Goal: Task Accomplishment & Management: Complete application form

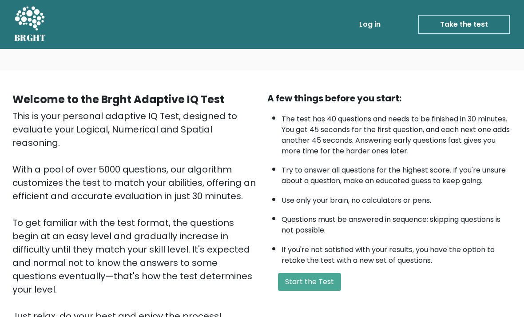
click at [330, 291] on button "Start the Test" at bounding box center [309, 282] width 63 height 18
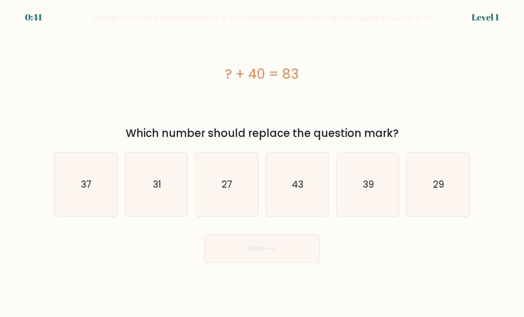
click at [301, 202] on icon "43" at bounding box center [297, 184] width 63 height 63
click at [263, 163] on input "d. 43" at bounding box center [262, 161] width 0 height 4
radio input "true"
click at [287, 257] on button "Next" at bounding box center [262, 248] width 116 height 28
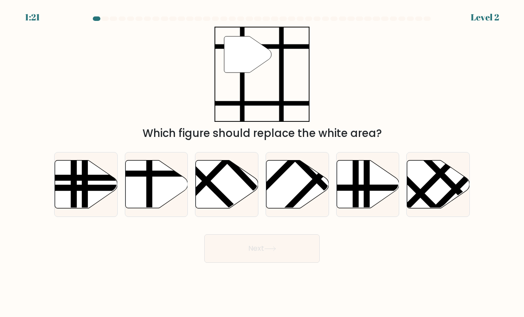
click at [163, 199] on icon at bounding box center [156, 184] width 63 height 48
click at [262, 163] on input "b." at bounding box center [262, 161] width 0 height 4
radio input "true"
click at [288, 257] on button "Next" at bounding box center [262, 248] width 116 height 28
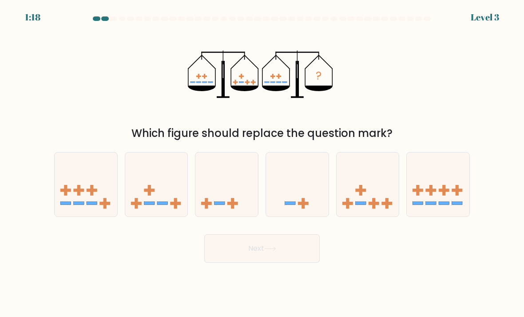
click at [381, 205] on icon at bounding box center [368, 185] width 63 height 52
click at [263, 163] on input "e." at bounding box center [262, 161] width 0 height 4
radio input "true"
click at [293, 260] on button "Next" at bounding box center [262, 248] width 116 height 28
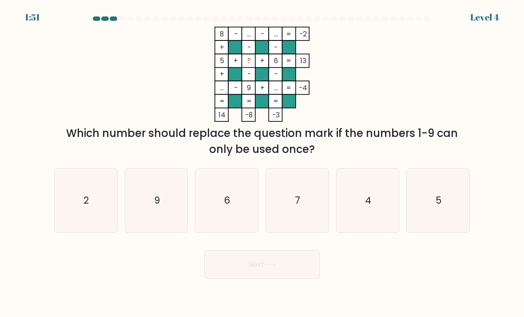
click at [86, 216] on icon "2" at bounding box center [86, 200] width 63 height 63
click at [262, 163] on input "a. 2" at bounding box center [262, 161] width 0 height 4
radio input "true"
click at [267, 267] on icon at bounding box center [270, 264] width 12 height 5
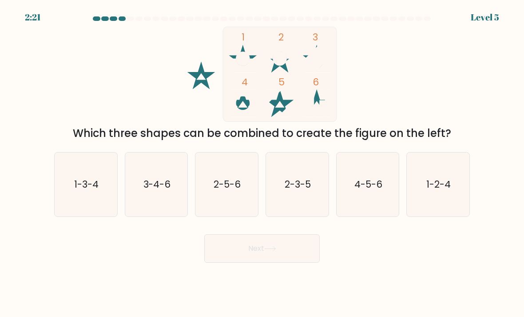
click at [436, 203] on icon "1-2-4" at bounding box center [438, 184] width 63 height 63
click at [263, 163] on input "f. 1-2-4" at bounding box center [262, 161] width 0 height 4
radio input "true"
click at [291, 259] on button "Next" at bounding box center [262, 248] width 116 height 28
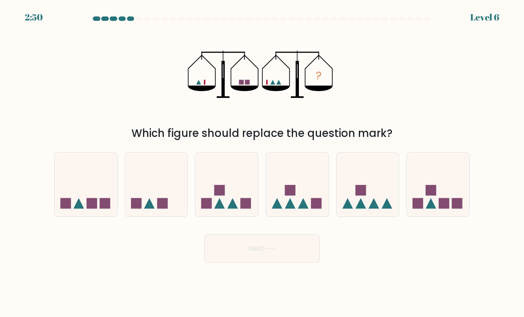
click at [165, 191] on icon at bounding box center [156, 185] width 63 height 52
click at [262, 163] on input "b." at bounding box center [262, 161] width 0 height 4
radio input "true"
click at [238, 258] on button "Next" at bounding box center [262, 248] width 116 height 28
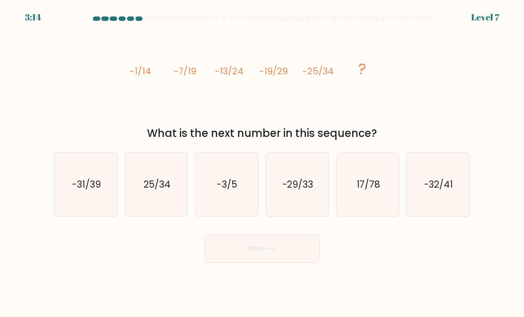
click at [101, 205] on icon "-31/39" at bounding box center [86, 184] width 63 height 63
click at [262, 163] on input "a. -31/39" at bounding box center [262, 161] width 0 height 4
radio input "true"
click at [240, 263] on button "Next" at bounding box center [262, 248] width 116 height 28
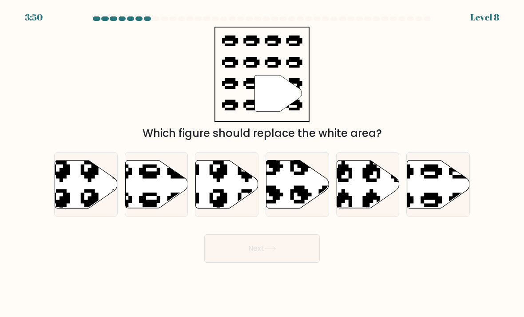
click at [170, 203] on icon at bounding box center [156, 184] width 63 height 48
click at [262, 163] on input "b." at bounding box center [262, 161] width 0 height 4
radio input "true"
click at [256, 263] on button "Next" at bounding box center [262, 248] width 116 height 28
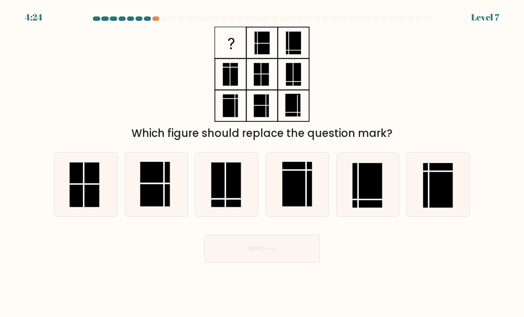
click at [447, 193] on rect at bounding box center [438, 185] width 30 height 45
click at [263, 163] on input "f." at bounding box center [262, 161] width 0 height 4
radio input "true"
click at [300, 262] on button "Next" at bounding box center [262, 248] width 116 height 28
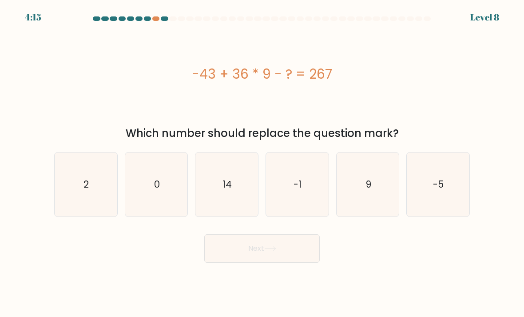
click at [234, 191] on icon "14" at bounding box center [226, 184] width 63 height 63
click at [262, 163] on input "c. 14" at bounding box center [262, 161] width 0 height 4
radio input "true"
click at [287, 261] on button "Next" at bounding box center [262, 248] width 116 height 28
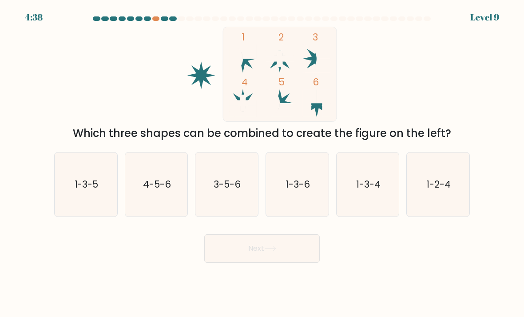
click at [84, 209] on icon "1-3-5" at bounding box center [86, 184] width 63 height 63
click at [262, 163] on input "a. 1-3-5" at bounding box center [262, 161] width 0 height 4
radio input "true"
click at [224, 263] on button "Next" at bounding box center [262, 248] width 116 height 28
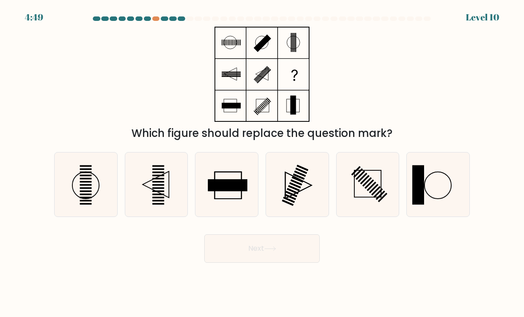
click at [309, 199] on icon at bounding box center [297, 184] width 63 height 63
click at [263, 163] on input "d." at bounding box center [262, 161] width 0 height 4
radio input "true"
click at [287, 263] on button "Next" at bounding box center [262, 248] width 116 height 28
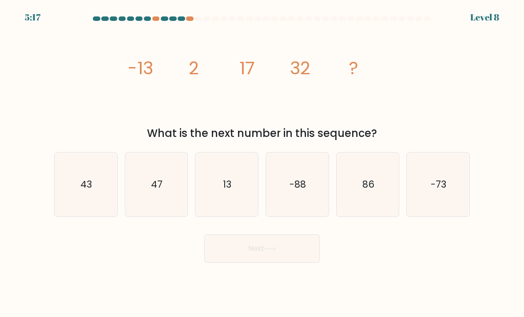
click at [164, 208] on icon "47" at bounding box center [156, 184] width 63 height 63
click at [262, 163] on input "b. 47" at bounding box center [262, 161] width 0 height 4
radio input "true"
click at [285, 263] on button "Next" at bounding box center [262, 248] width 116 height 28
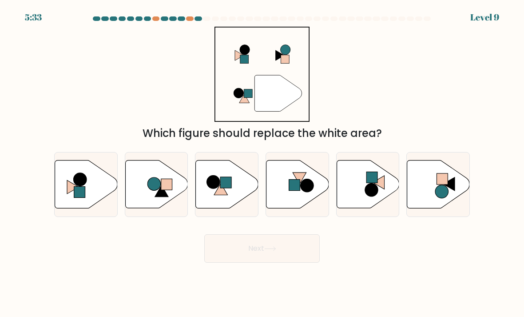
click at [165, 180] on icon at bounding box center [156, 184] width 63 height 48
click at [262, 163] on input "b." at bounding box center [262, 161] width 0 height 4
radio input "true"
click at [241, 259] on button "Next" at bounding box center [262, 248] width 116 height 28
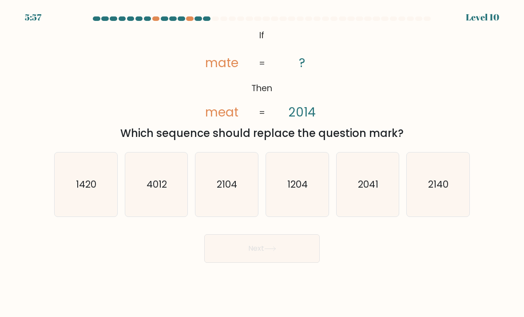
click at [230, 162] on icon "2104" at bounding box center [226, 184] width 63 height 63
click at [262, 162] on input "c. 2104" at bounding box center [262, 161] width 0 height 4
radio input "true"
click at [283, 263] on button "Next" at bounding box center [262, 248] width 116 height 28
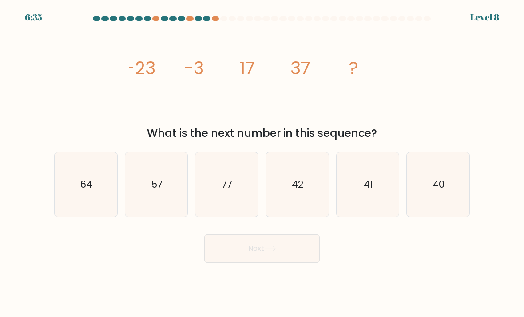
click at [164, 190] on icon "57" at bounding box center [156, 184] width 63 height 63
click at [262, 163] on input "b. 57" at bounding box center [262, 161] width 0 height 4
radio input "true"
click at [260, 263] on button "Next" at bounding box center [262, 248] width 116 height 28
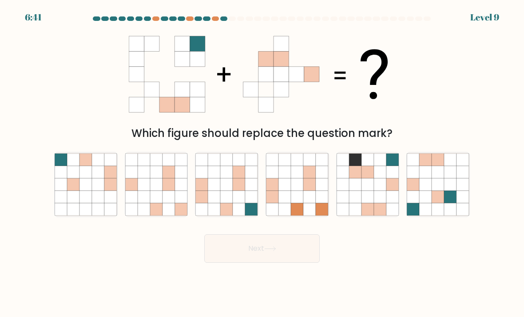
click at [230, 178] on icon at bounding box center [227, 172] width 12 height 12
click at [262, 163] on input "c." at bounding box center [262, 161] width 0 height 4
radio input "true"
click at [294, 263] on button "Next" at bounding box center [262, 248] width 116 height 28
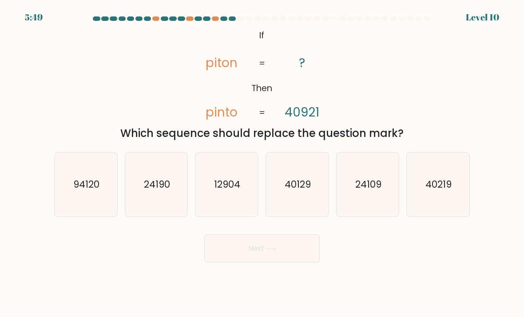
click at [441, 211] on icon "40219" at bounding box center [438, 184] width 63 height 63
click at [263, 163] on input "f. 40219" at bounding box center [262, 161] width 0 height 4
radio input "true"
click at [297, 262] on button "Next" at bounding box center [262, 248] width 116 height 28
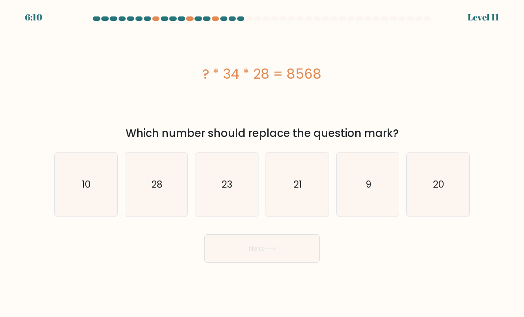
click at [370, 191] on text "9" at bounding box center [369, 184] width 6 height 13
click at [263, 163] on input "e. 9" at bounding box center [262, 161] width 0 height 4
radio input "true"
click at [303, 263] on button "Next" at bounding box center [262, 248] width 116 height 28
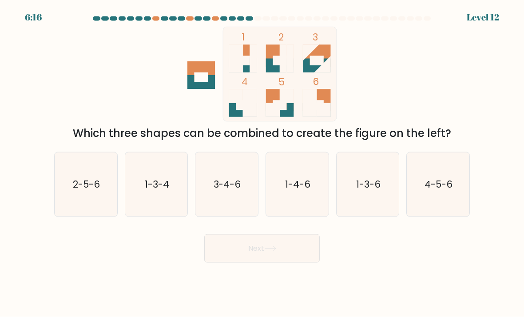
click at [72, 187] on icon "2-5-6" at bounding box center [86, 184] width 63 height 63
click at [262, 163] on input "a. 2-5-6" at bounding box center [262, 161] width 0 height 4
radio input "true"
click at [72, 187] on icon "2-5-6" at bounding box center [86, 185] width 62 height 62
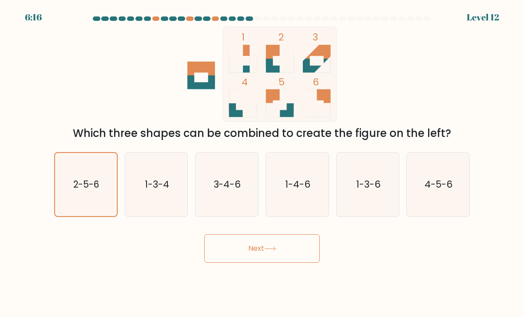
click at [262, 163] on input "a. 2-5-6" at bounding box center [262, 161] width 0 height 4
click at [260, 253] on button "Next" at bounding box center [262, 248] width 116 height 28
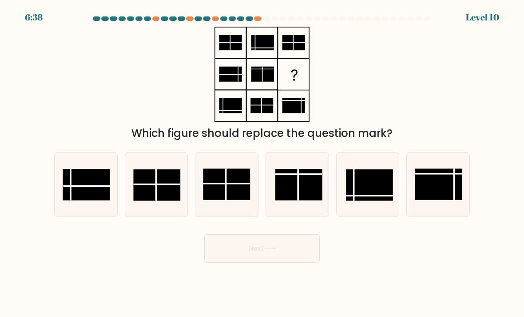
click at [81, 196] on rect at bounding box center [86, 185] width 47 height 32
click at [262, 163] on input "a." at bounding box center [262, 161] width 0 height 4
radio input "true"
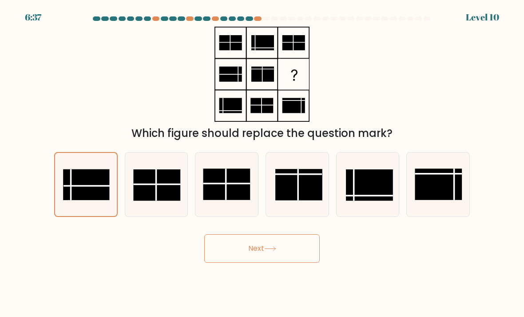
click at [269, 252] on button "Next" at bounding box center [262, 248] width 116 height 28
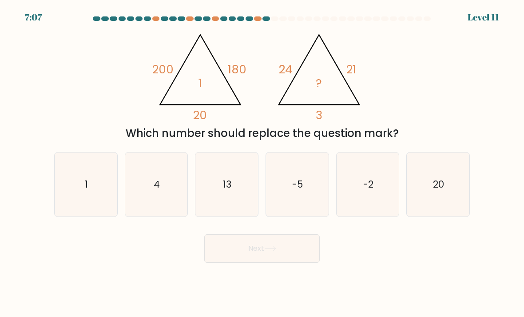
click at [102, 188] on icon "1" at bounding box center [86, 184] width 63 height 63
click at [262, 163] on input "a. 1" at bounding box center [262, 161] width 0 height 4
radio input "true"
click at [279, 262] on button "Next" at bounding box center [262, 248] width 116 height 28
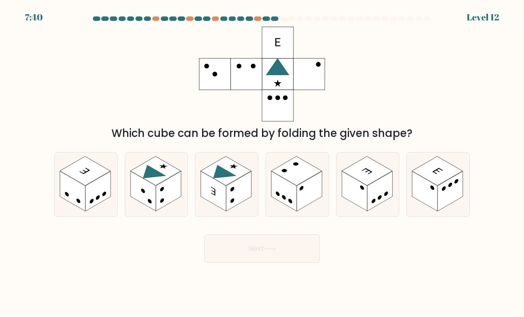
click at [162, 180] on rect at bounding box center [155, 170] width 51 height 29
click at [262, 163] on input "b." at bounding box center [262, 161] width 0 height 4
radio input "true"
click at [227, 175] on icon at bounding box center [220, 174] width 33 height 19
click at [262, 163] on input "c." at bounding box center [262, 161] width 0 height 4
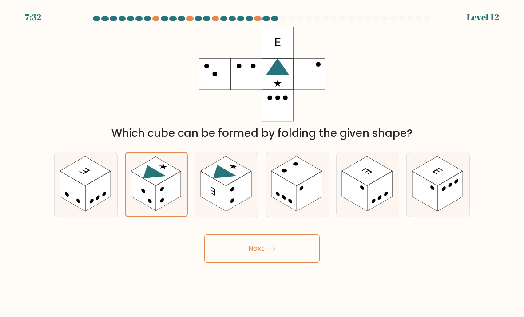
radio input "true"
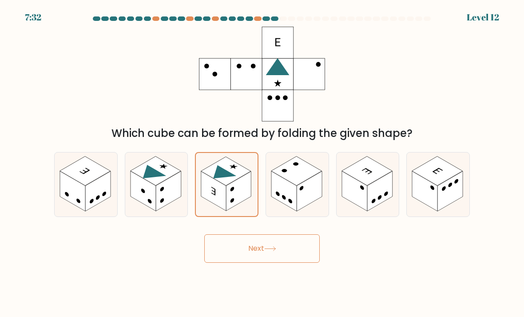
click at [266, 250] on button "Next" at bounding box center [262, 248] width 116 height 28
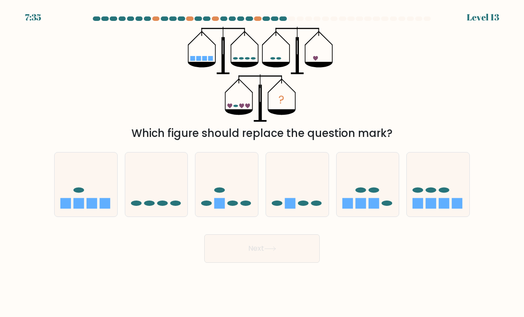
click at [454, 198] on rect at bounding box center [457, 203] width 11 height 11
click at [263, 163] on input "f." at bounding box center [262, 161] width 0 height 4
radio input "true"
click at [292, 253] on button "Next" at bounding box center [262, 248] width 116 height 28
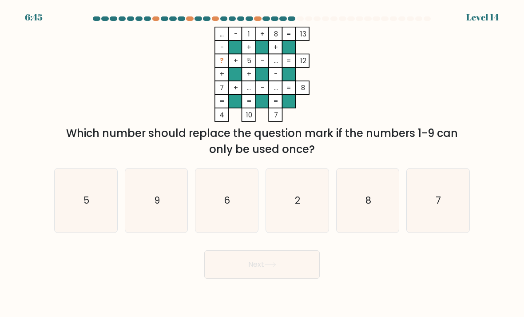
click at [136, 190] on icon "9" at bounding box center [156, 200] width 63 height 63
click at [262, 163] on input "b. 9" at bounding box center [262, 161] width 0 height 4
radio input "true"
click at [235, 259] on button "Next" at bounding box center [262, 264] width 116 height 28
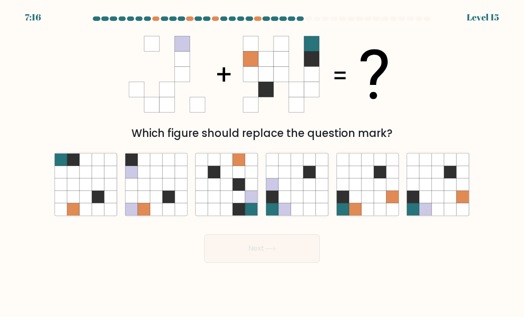
click at [456, 179] on icon at bounding box center [451, 184] width 12 height 12
click at [263, 163] on input "f." at bounding box center [262, 161] width 0 height 4
radio input "true"
click at [294, 254] on button "Next" at bounding box center [262, 248] width 116 height 28
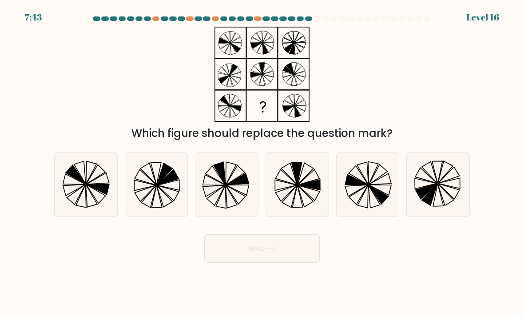
click at [367, 203] on icon at bounding box center [368, 184] width 63 height 63
click at [263, 163] on input "e." at bounding box center [262, 161] width 0 height 4
radio input "true"
click at [275, 248] on icon at bounding box center [270, 249] width 11 height 4
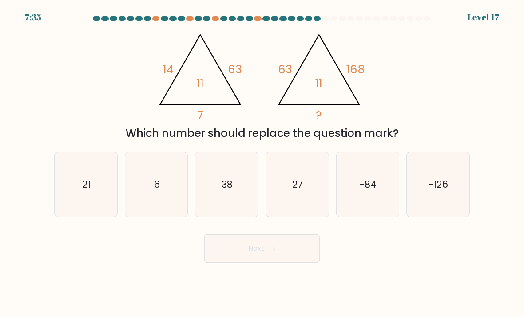
click at [167, 199] on icon "6" at bounding box center [156, 184] width 63 height 63
click at [262, 163] on input "b. 6" at bounding box center [262, 161] width 0 height 4
radio input "true"
click at [237, 256] on button "Next" at bounding box center [262, 248] width 116 height 28
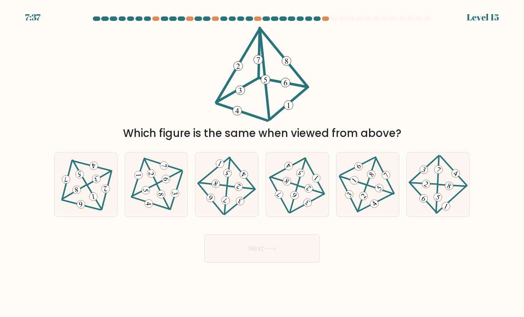
click at [225, 194] on icon at bounding box center [227, 184] width 52 height 51
click at [262, 163] on input "c." at bounding box center [262, 161] width 0 height 4
radio input "true"
click at [231, 241] on button "Next" at bounding box center [262, 248] width 116 height 28
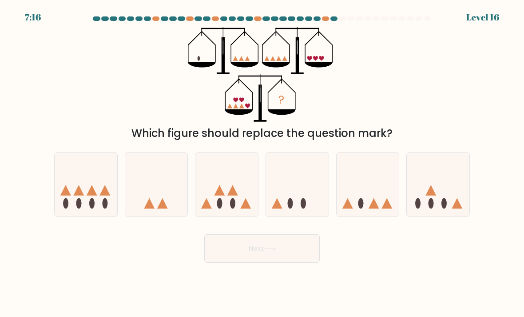
click at [304, 204] on ellipse at bounding box center [303, 203] width 5 height 11
click at [263, 163] on input "d." at bounding box center [262, 161] width 0 height 4
radio input "true"
click at [299, 241] on button "Next" at bounding box center [262, 248] width 116 height 28
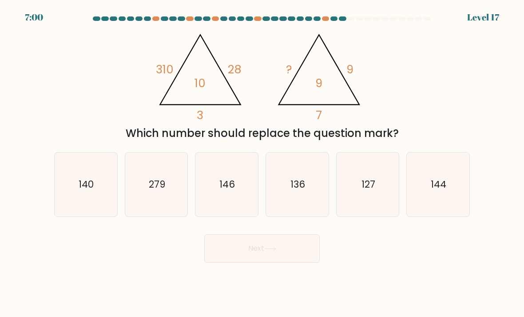
click at [416, 171] on icon "144" at bounding box center [438, 184] width 63 height 63
click at [263, 163] on input "f. 144" at bounding box center [262, 161] width 0 height 4
radio input "true"
click at [271, 255] on button "Next" at bounding box center [262, 248] width 116 height 28
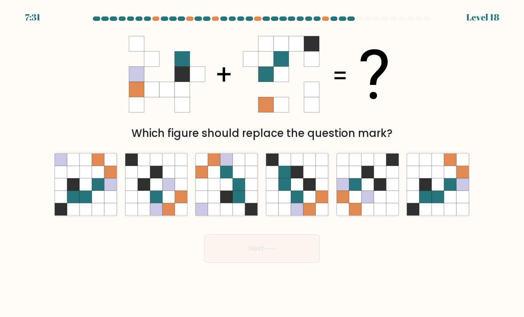
click at [81, 179] on icon at bounding box center [86, 184] width 12 height 12
click at [262, 163] on input "a." at bounding box center [262, 161] width 0 height 4
radio input "true"
click at [235, 250] on button "Next" at bounding box center [262, 248] width 116 height 28
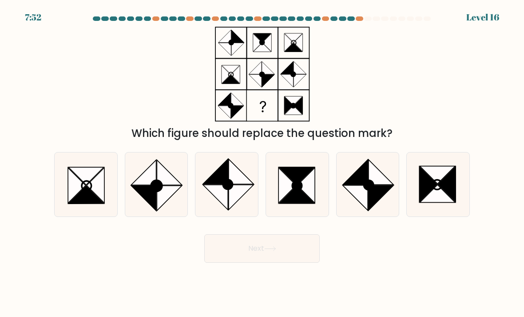
click at [442, 167] on icon at bounding box center [438, 175] width 36 height 18
click at [263, 163] on input "f." at bounding box center [262, 161] width 0 height 4
radio input "true"
click at [303, 261] on button "Next" at bounding box center [262, 248] width 116 height 28
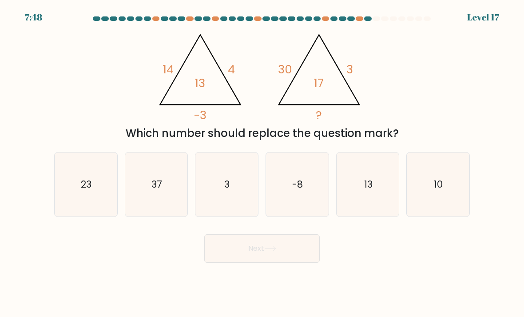
click at [449, 193] on icon "10" at bounding box center [438, 184] width 63 height 63
click at [263, 163] on input "f. 10" at bounding box center [262, 161] width 0 height 4
radio input "true"
click at [283, 252] on button "Next" at bounding box center [262, 248] width 116 height 28
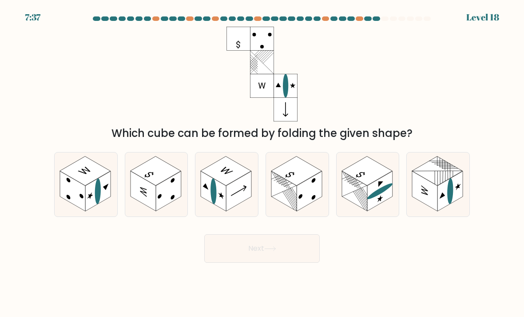
click at [464, 195] on icon at bounding box center [438, 184] width 63 height 64
click at [263, 163] on input "f." at bounding box center [262, 161] width 0 height 4
radio input "true"
click at [297, 249] on button "Next" at bounding box center [262, 248] width 116 height 28
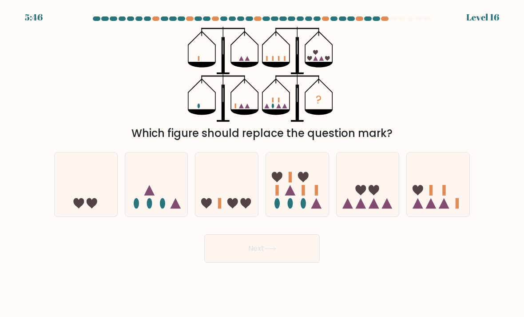
click at [161, 207] on ellipse at bounding box center [162, 203] width 5 height 11
click at [262, 163] on input "b." at bounding box center [262, 161] width 0 height 4
radio input "true"
click at [357, 200] on icon at bounding box center [368, 185] width 63 height 52
click at [263, 163] on input "e." at bounding box center [262, 161] width 0 height 4
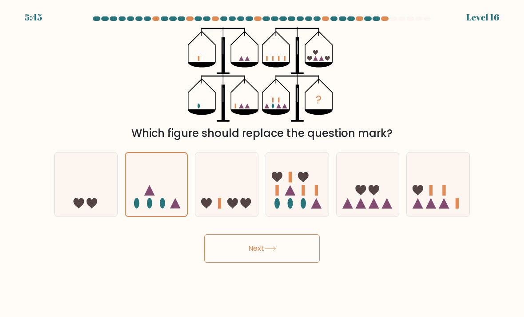
radio input "true"
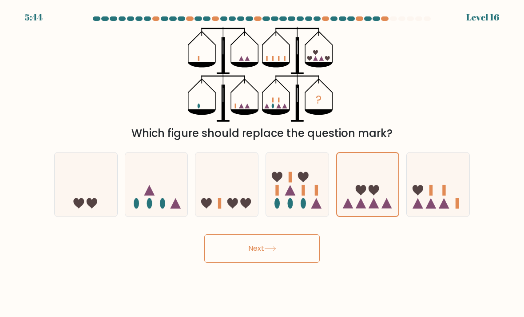
click at [169, 200] on icon at bounding box center [156, 185] width 63 height 52
click at [262, 163] on input "b." at bounding box center [262, 161] width 0 height 4
radio input "true"
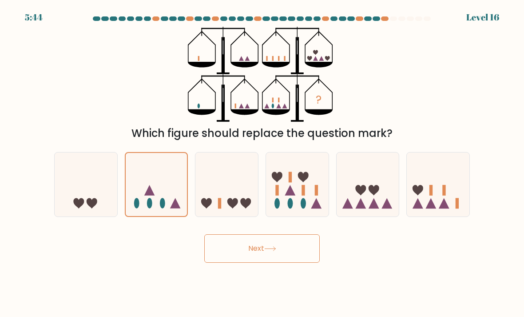
click at [236, 253] on button "Next" at bounding box center [262, 248] width 116 height 28
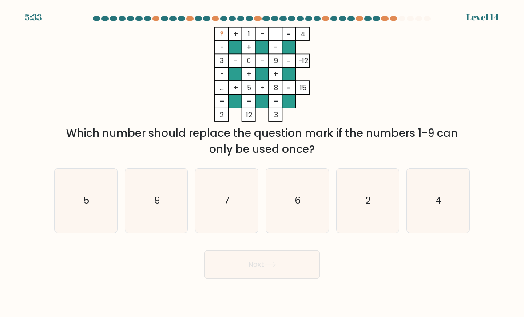
click at [224, 201] on icon "7" at bounding box center [226, 200] width 63 height 63
click at [262, 163] on input "c. 7" at bounding box center [262, 161] width 0 height 4
radio input "true"
click at [255, 261] on button "Next" at bounding box center [262, 264] width 116 height 28
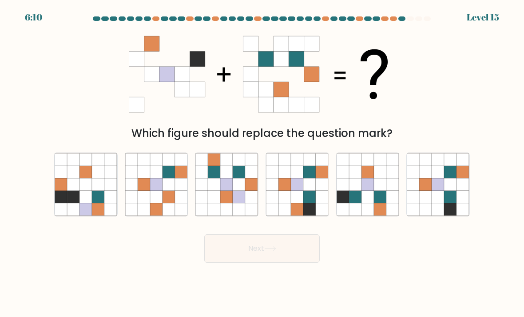
click at [372, 195] on icon at bounding box center [368, 197] width 12 height 12
click at [263, 163] on input "e." at bounding box center [262, 161] width 0 height 4
radio input "true"
click at [282, 239] on button "Next" at bounding box center [262, 248] width 116 height 28
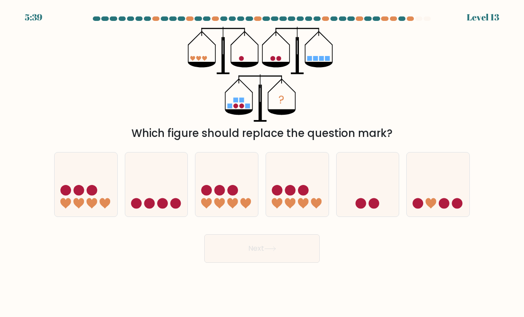
click at [148, 186] on icon at bounding box center [156, 185] width 63 height 52
click at [262, 163] on input "b." at bounding box center [262, 161] width 0 height 4
radio input "true"
click at [266, 251] on button "Next" at bounding box center [262, 248] width 116 height 28
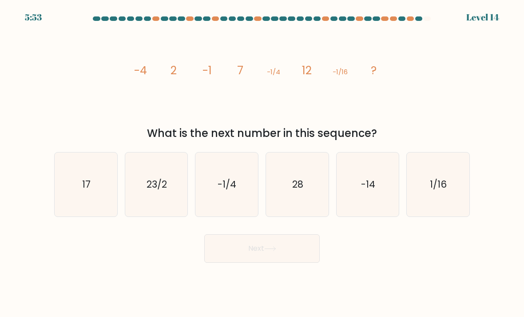
click at [92, 199] on icon "17" at bounding box center [86, 184] width 63 height 63
click at [262, 163] on input "a. 17" at bounding box center [262, 161] width 0 height 4
radio input "true"
click at [282, 244] on button "Next" at bounding box center [262, 248] width 116 height 28
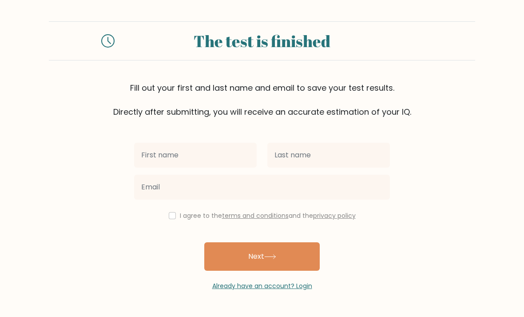
click at [211, 156] on input "text" at bounding box center [195, 155] width 123 height 25
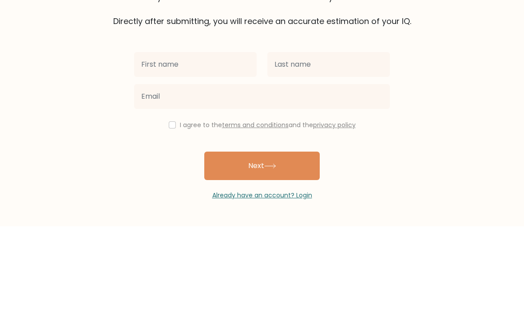
type input "L"
type input "Levi"
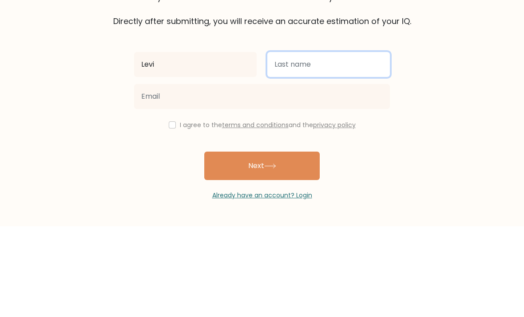
click at [344, 143] on input "text" at bounding box center [328, 155] width 123 height 25
type input "De kikker"
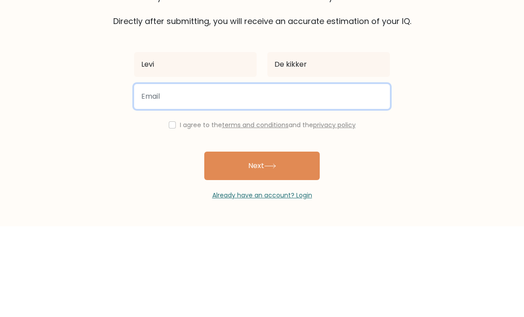
click at [319, 175] on input "email" at bounding box center [262, 187] width 256 height 25
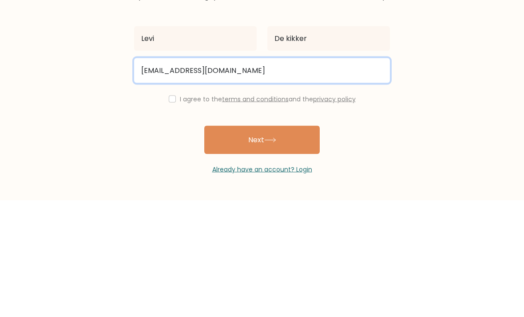
type input "levi.kmphs@gmail.com"
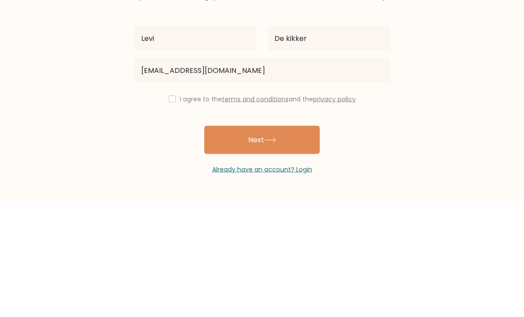
click at [170, 212] on input "checkbox" at bounding box center [172, 215] width 7 height 7
checkbox input "true"
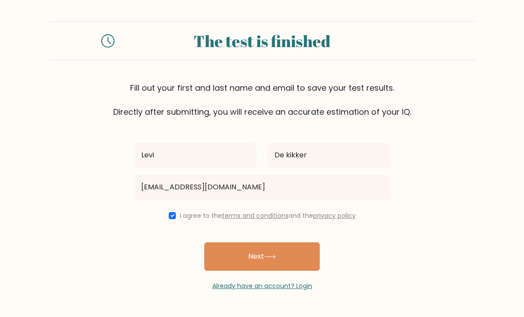
click at [296, 242] on button "Next" at bounding box center [262, 256] width 116 height 28
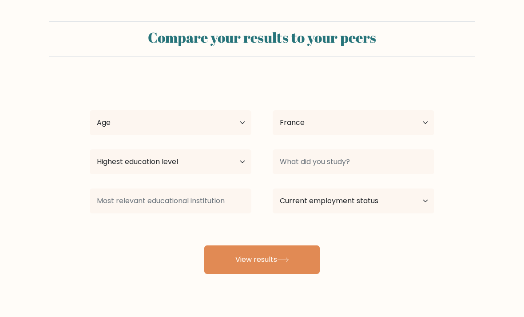
select select "FR"
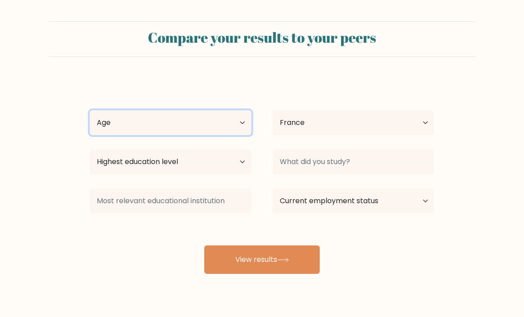
click at [205, 121] on select "Age Under 18 years old 18-24 years old 25-34 years old 35-44 years old 45-54 ye…" at bounding box center [171, 122] width 162 height 25
select select "min_18"
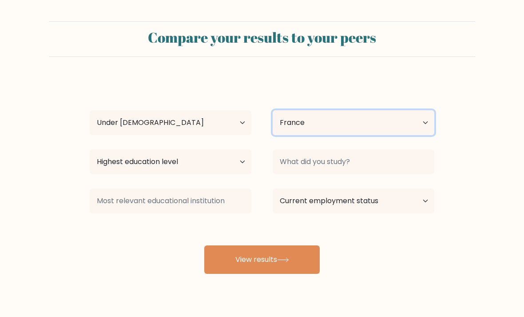
click at [327, 116] on select "Country Afghanistan Albania Algeria American Samoa Andorra Angola Anguilla Anta…" at bounding box center [354, 122] width 162 height 25
click at [349, 123] on select "Country Afghanistan Albania Algeria American Samoa Andorra Angola Anguilla Anta…" at bounding box center [354, 122] width 162 height 25
select select "NL"
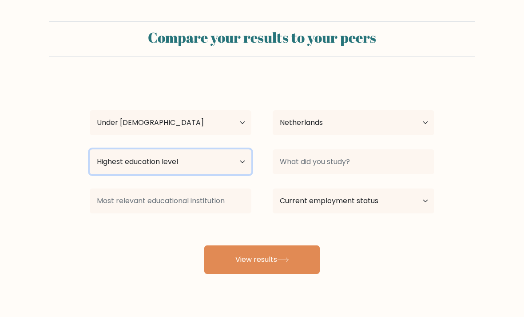
click at [204, 160] on select "Highest education level No schooling Primary Lower Secondary Upper Secondary Oc…" at bounding box center [171, 161] width 162 height 25
select select "upper_secondary"
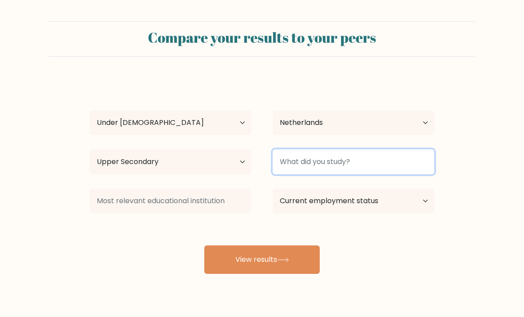
click at [383, 165] on input at bounding box center [354, 161] width 162 height 25
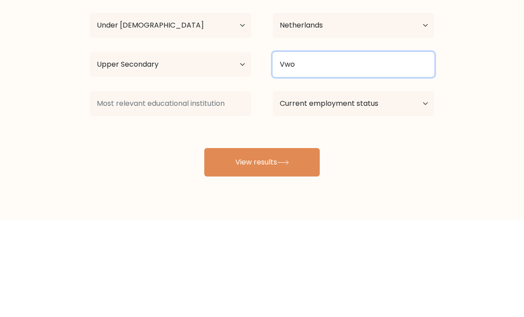
type input "Vwo"
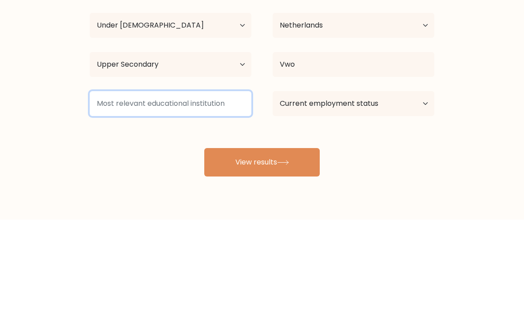
click at [199, 188] on input at bounding box center [171, 200] width 162 height 25
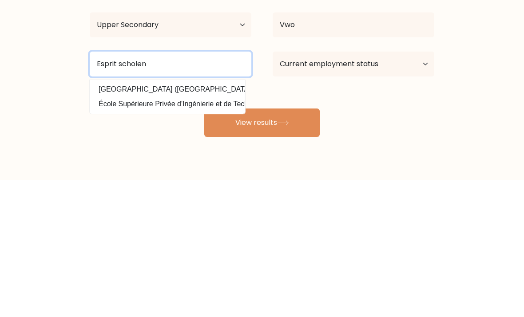
type input "Esprit scholen"
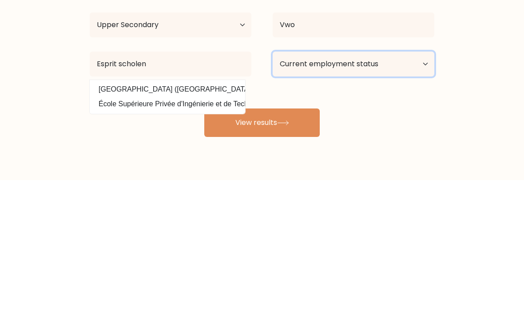
click at [385, 188] on select "Current employment status Employed Student Retired Other / prefer not to answer" at bounding box center [354, 200] width 162 height 25
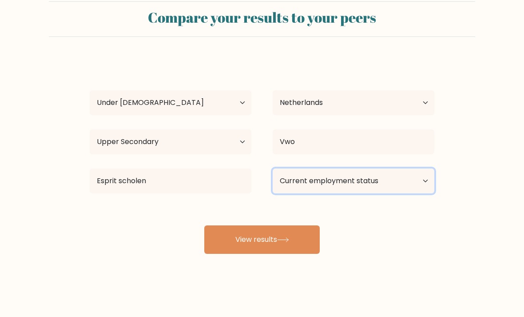
select select "employed"
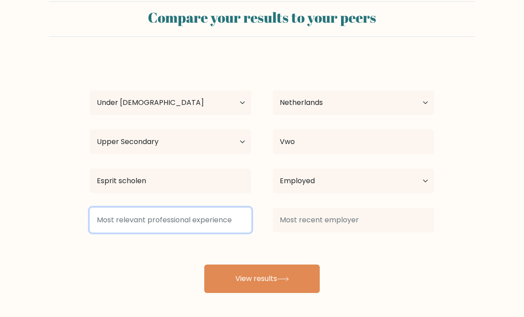
click at [132, 210] on input at bounding box center [171, 219] width 162 height 25
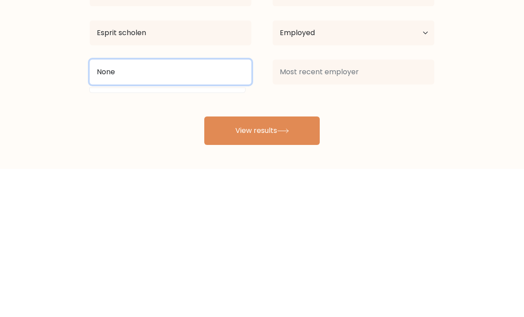
type input "None"
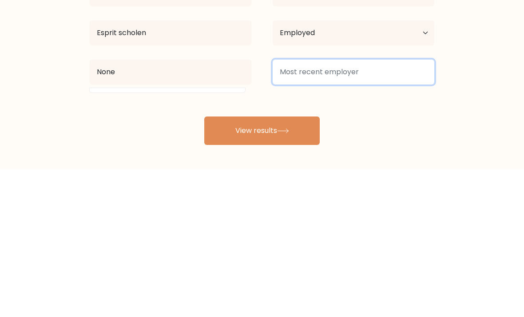
click at [363, 207] on input at bounding box center [354, 219] width 162 height 25
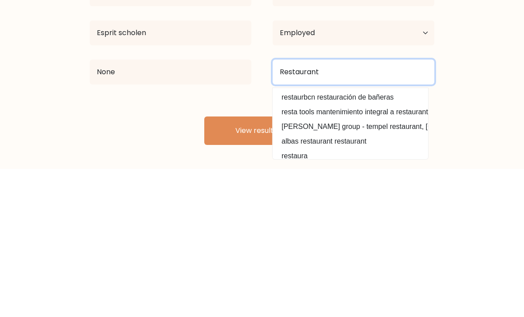
type input "Restaurant"
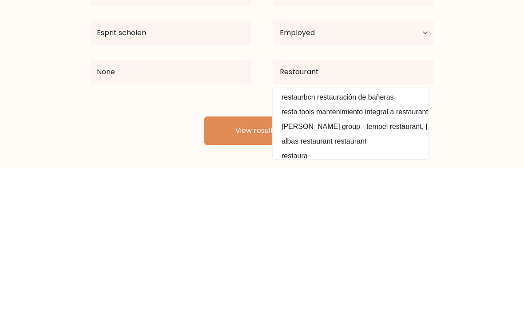
click at [303, 264] on button "View results" at bounding box center [262, 278] width 116 height 28
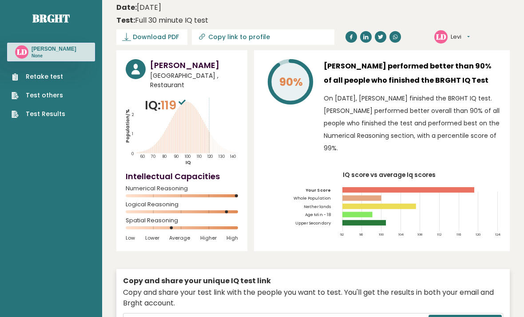
scroll to position [3, 0]
